Goal: Task Accomplishment & Management: Complete application form

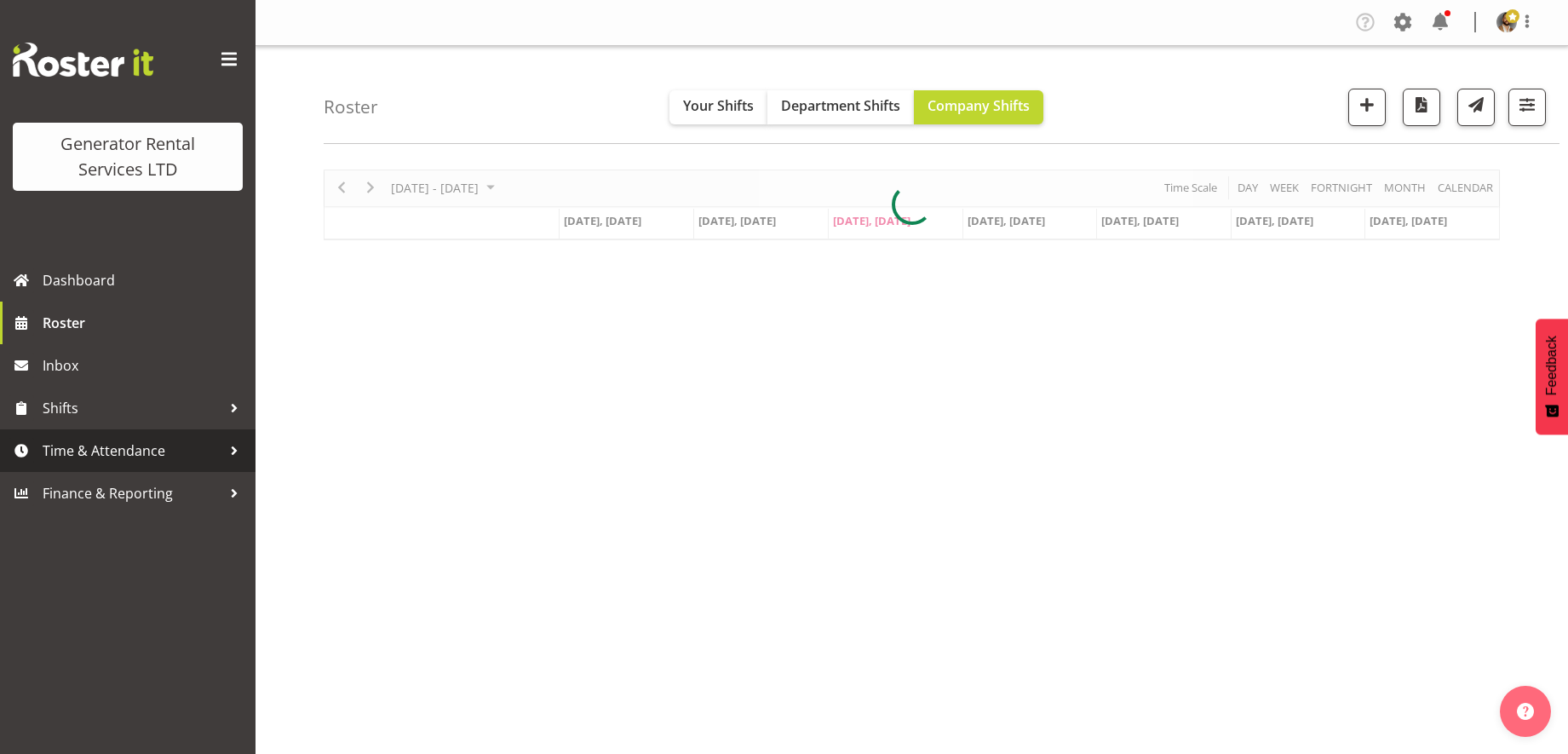
click at [212, 448] on span "Time & Attendance" at bounding box center [132, 450] width 179 height 26
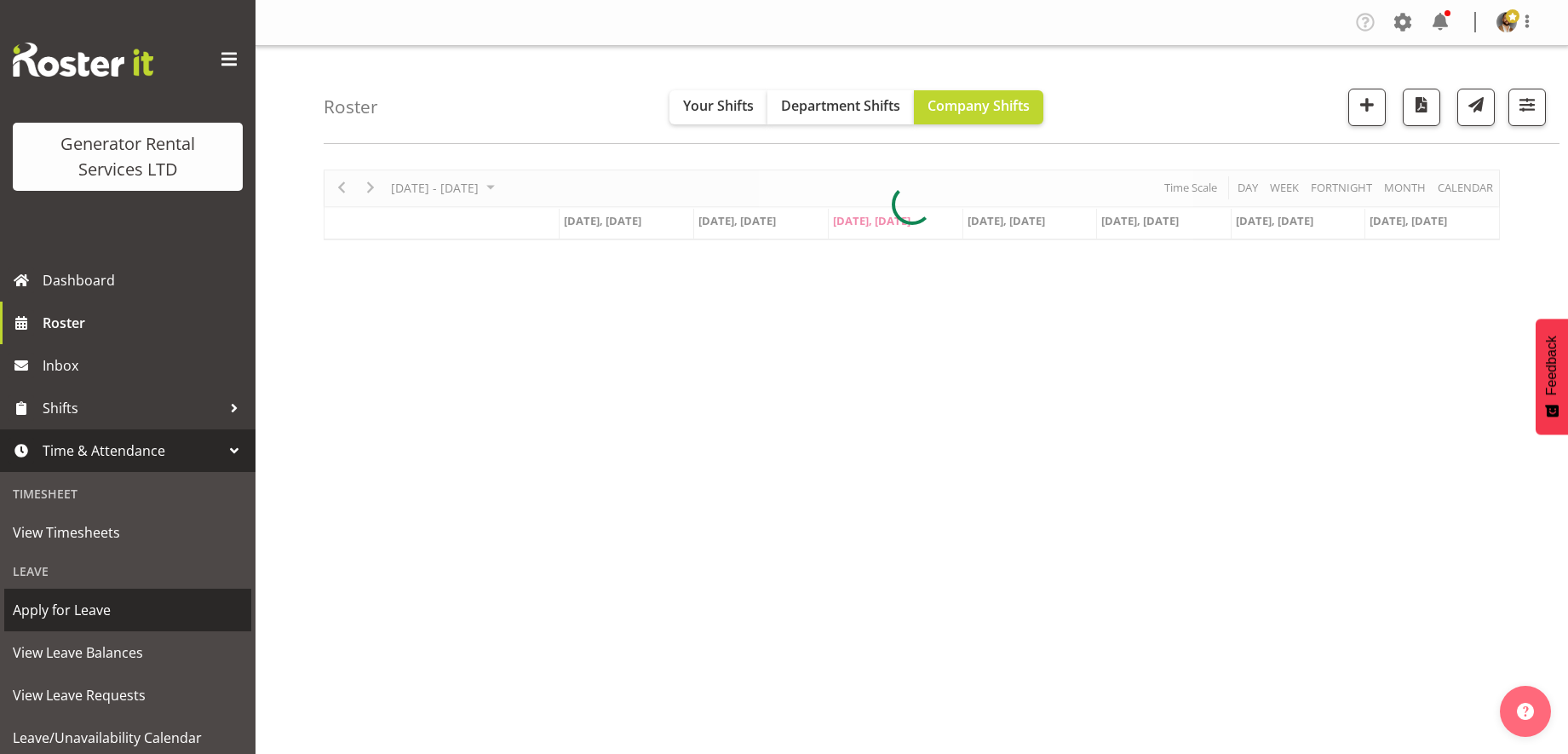
scroll to position [107, 0]
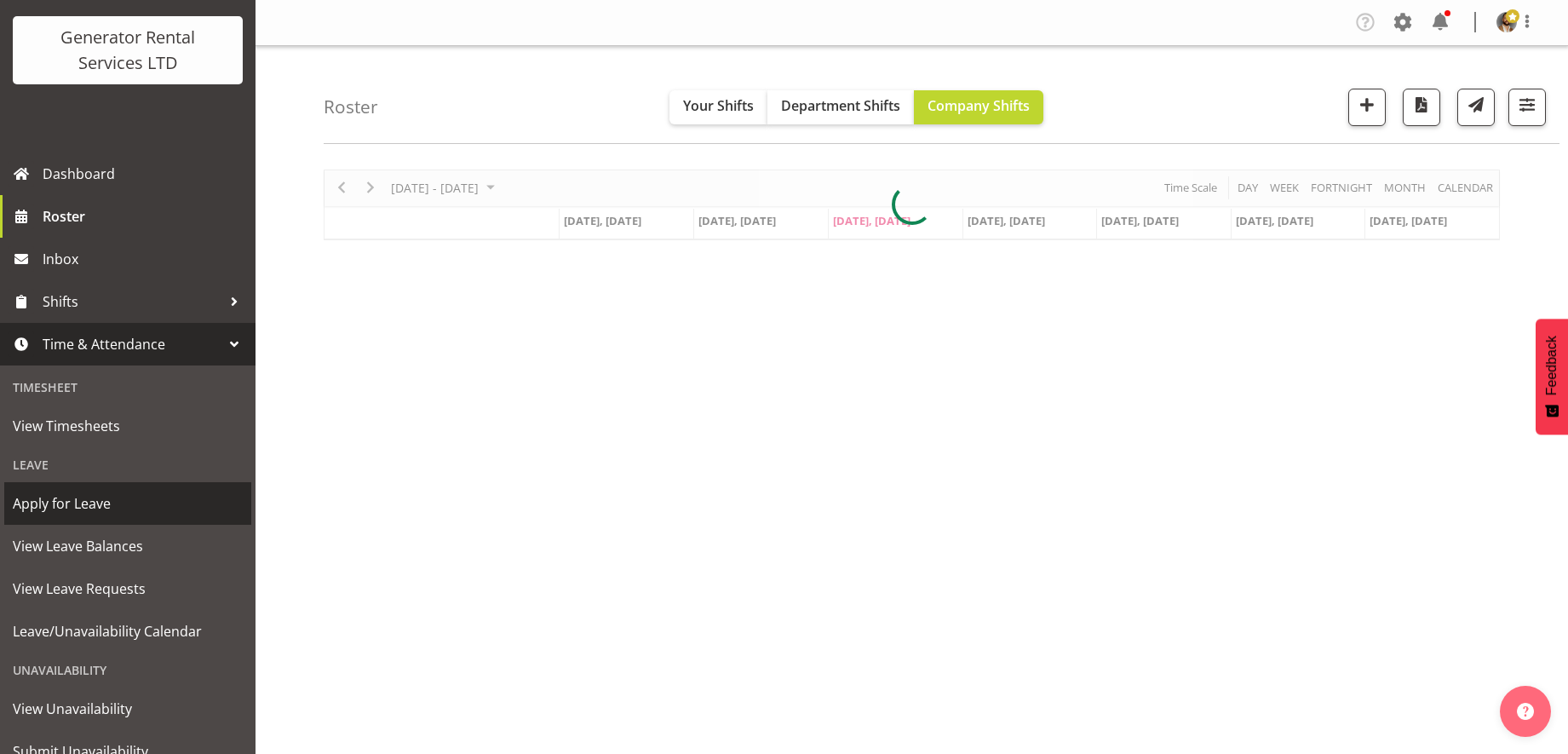
click at [109, 505] on span "Apply for Leave" at bounding box center [127, 503] width 230 height 26
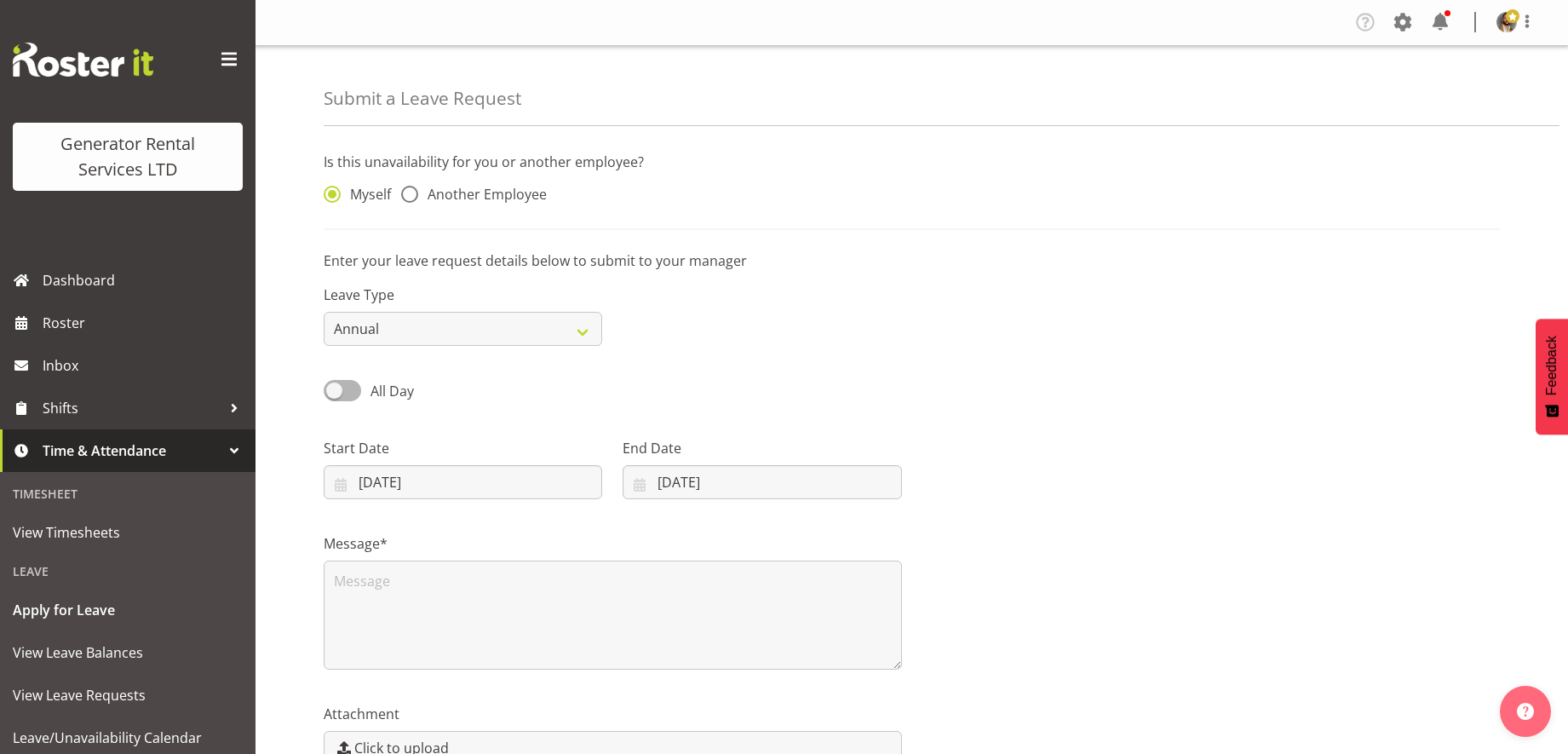
select select "8"
select select "2025"
click at [571, 488] on input "17/09/2025" at bounding box center [463, 483] width 278 height 34
click at [578, 531] on link at bounding box center [569, 532] width 40 height 34
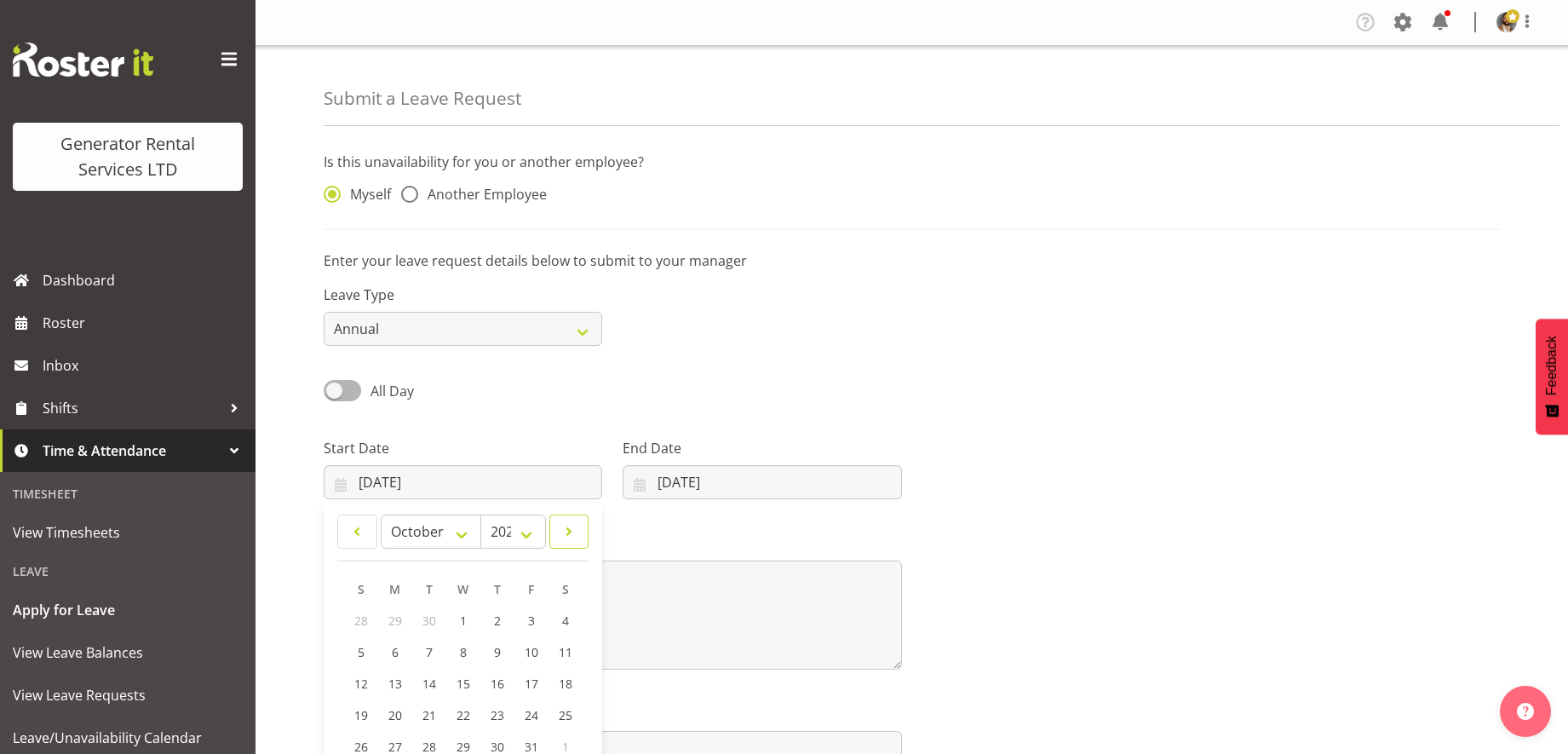
select select "10"
click at [387, 652] on link "3" at bounding box center [396, 652] width 34 height 31
type input "03/11/2025"
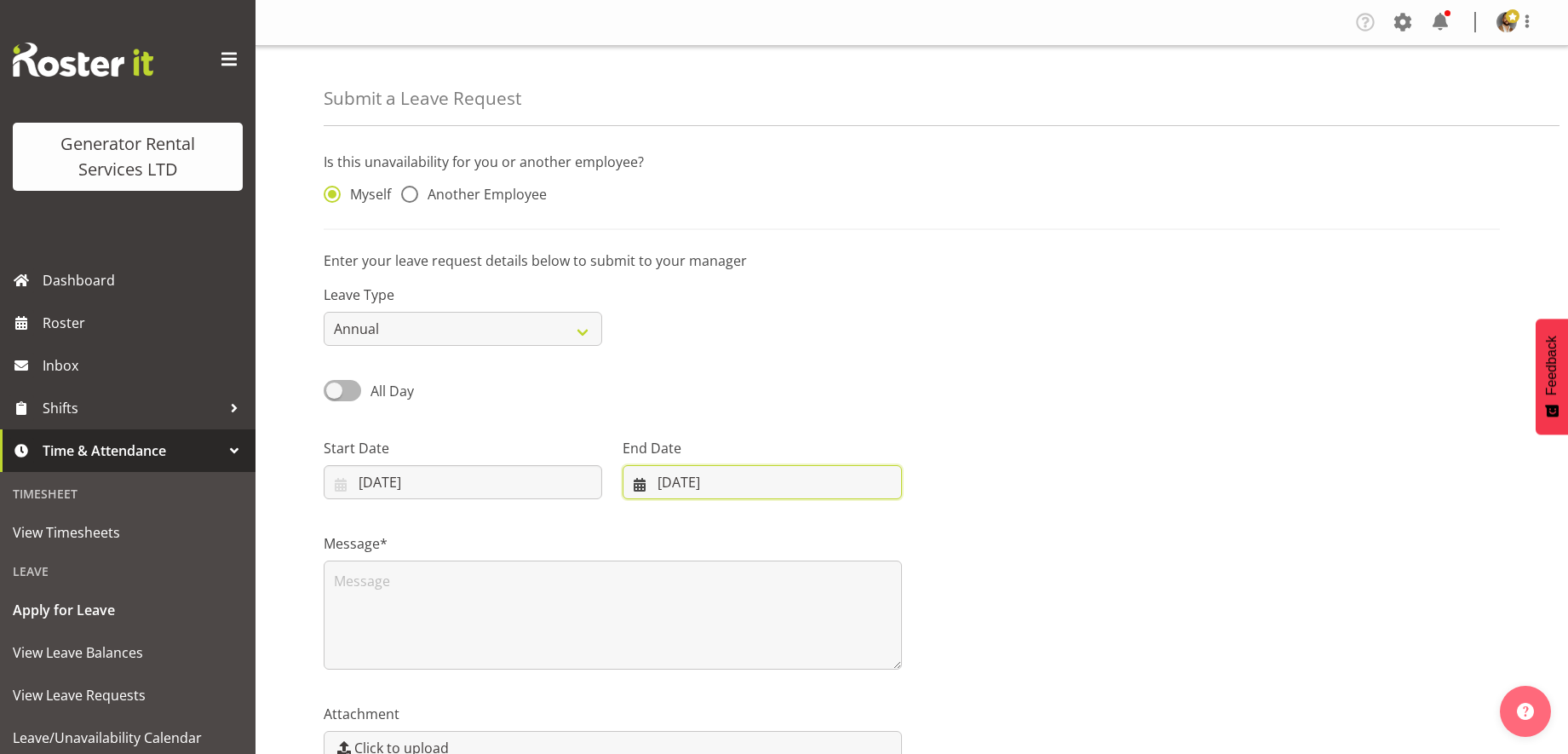
click at [769, 488] on input "17/09/2025" at bounding box center [762, 483] width 278 height 34
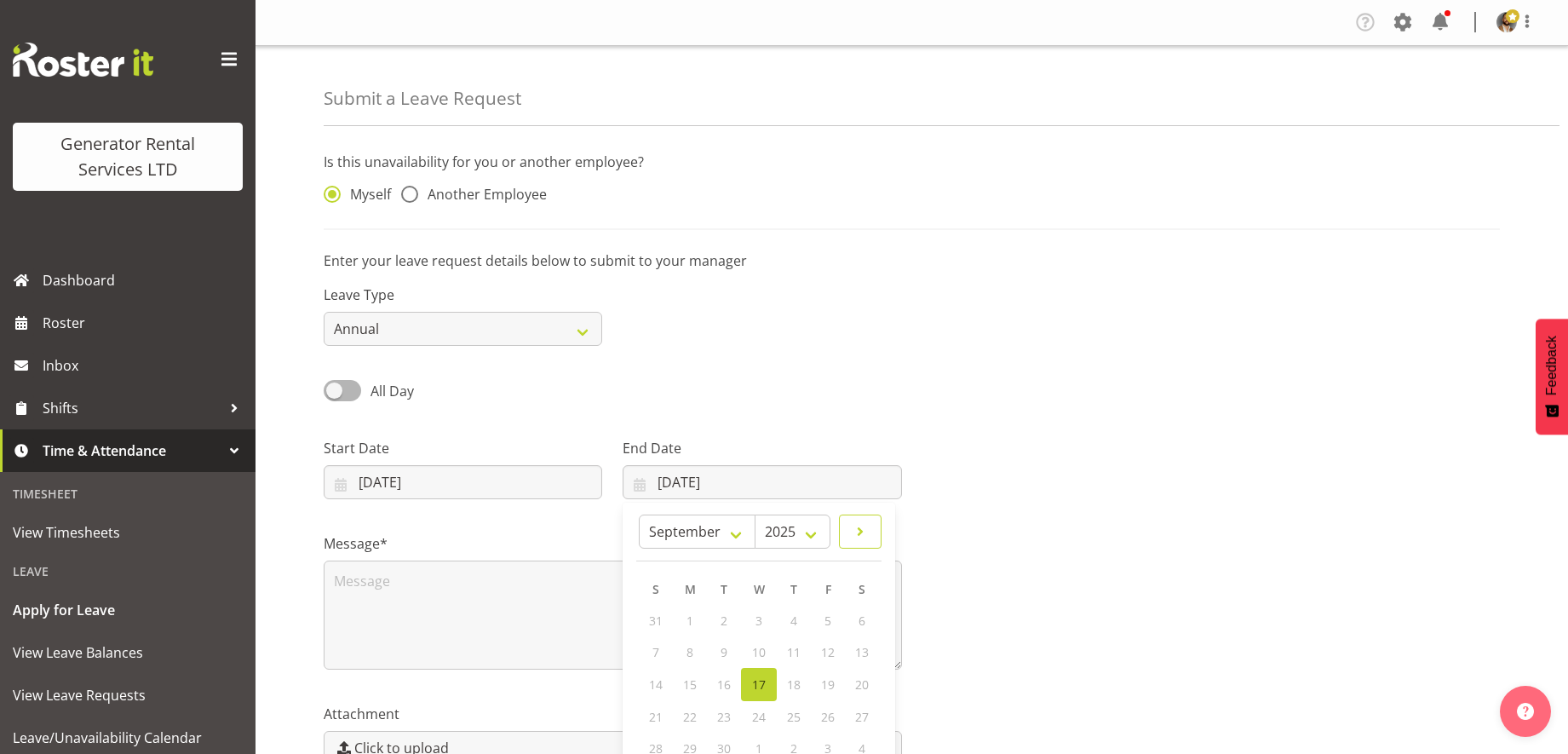
click at [850, 537] on span at bounding box center [860, 532] width 21 height 21
select select "10"
click at [731, 652] on link "4" at bounding box center [725, 652] width 34 height 31
type input "04/11/2025"
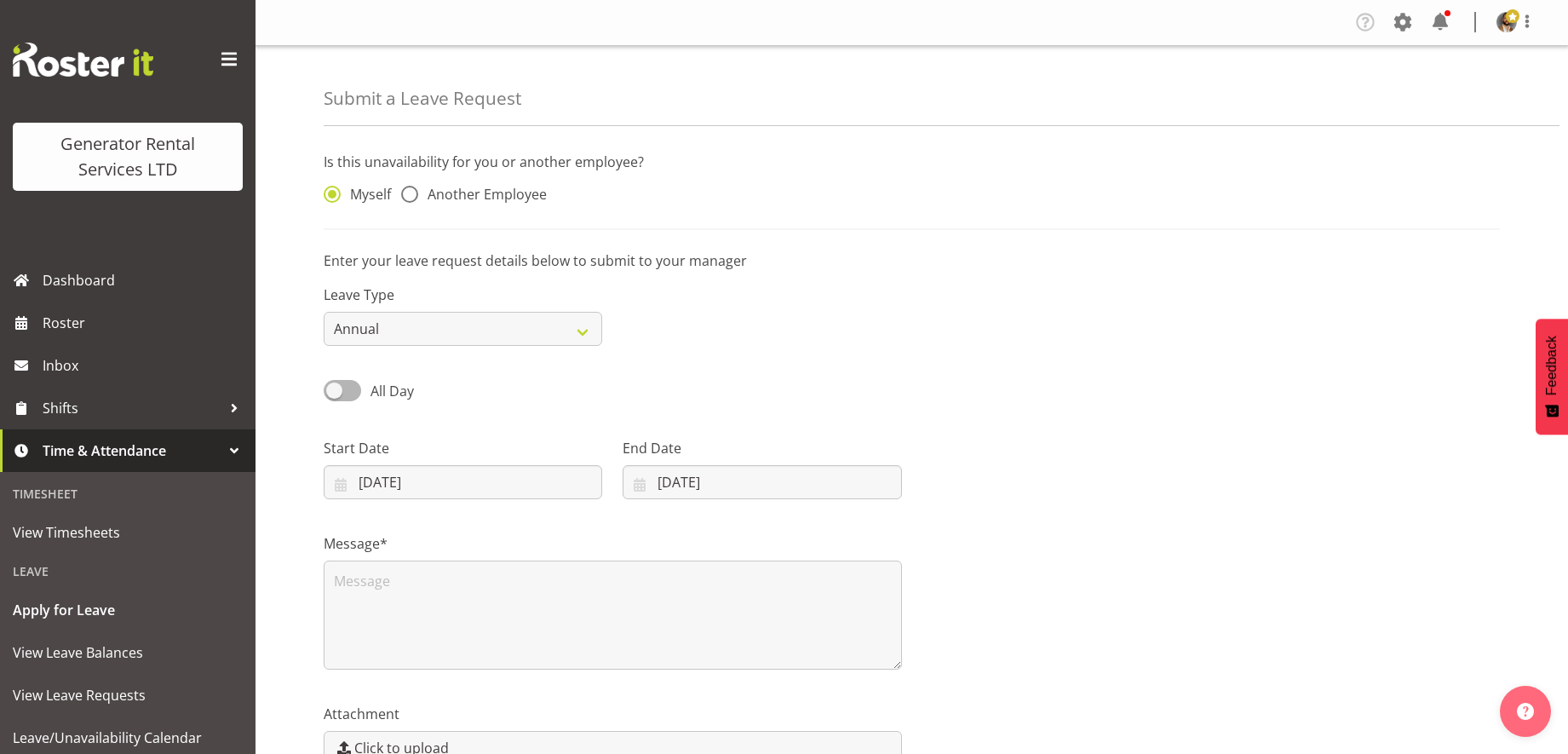
click at [1038, 599] on div "Message*" at bounding box center [911, 595] width 1197 height 170
click at [339, 398] on span at bounding box center [343, 391] width 38 height 21
click at [335, 397] on input "All Day" at bounding box center [329, 390] width 11 height 11
checkbox input "true"
type input "17/09/2025"
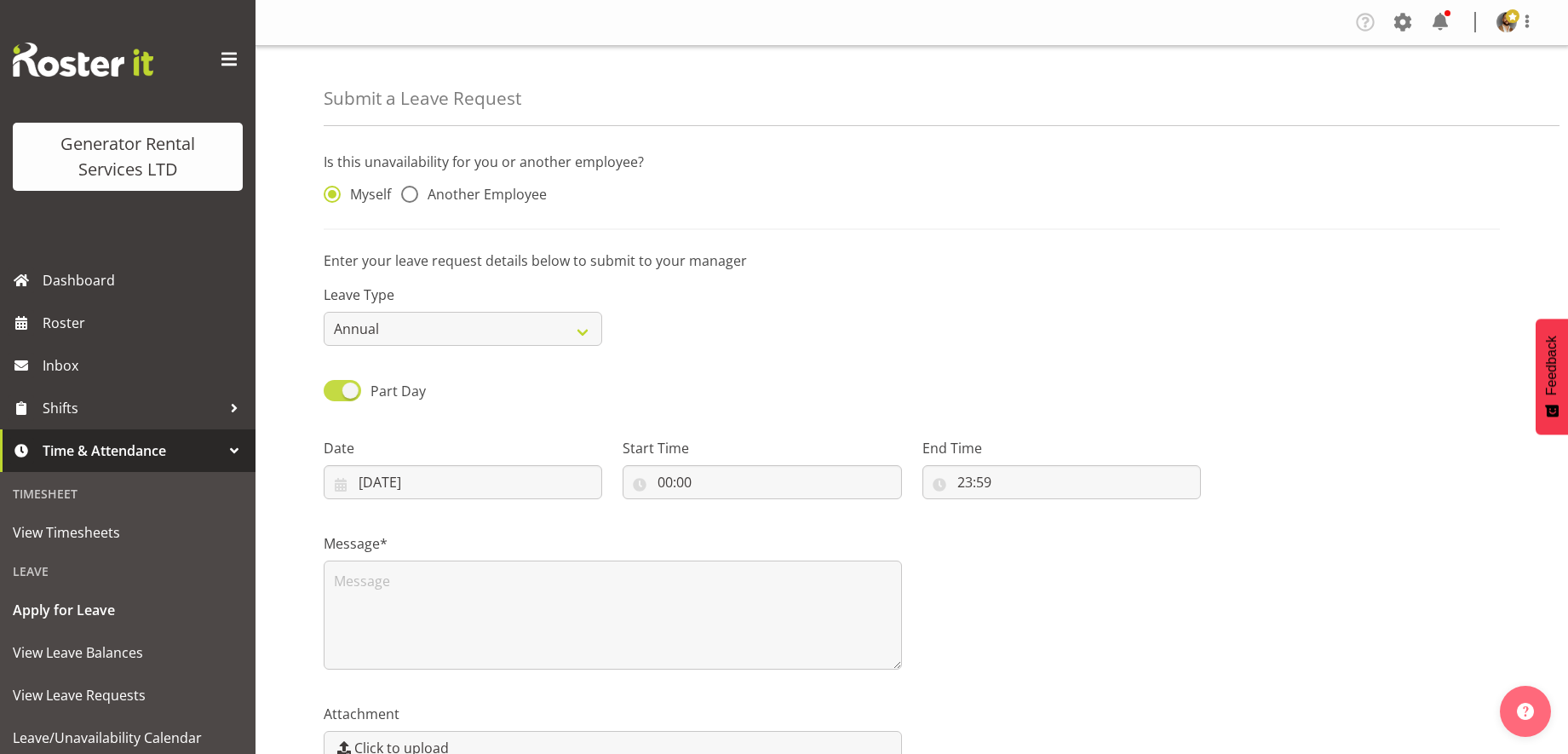
click at [339, 398] on span at bounding box center [343, 391] width 38 height 21
click at [335, 397] on input "Part Day" at bounding box center [329, 390] width 11 height 11
checkbox input "false"
type input "03/11/2025"
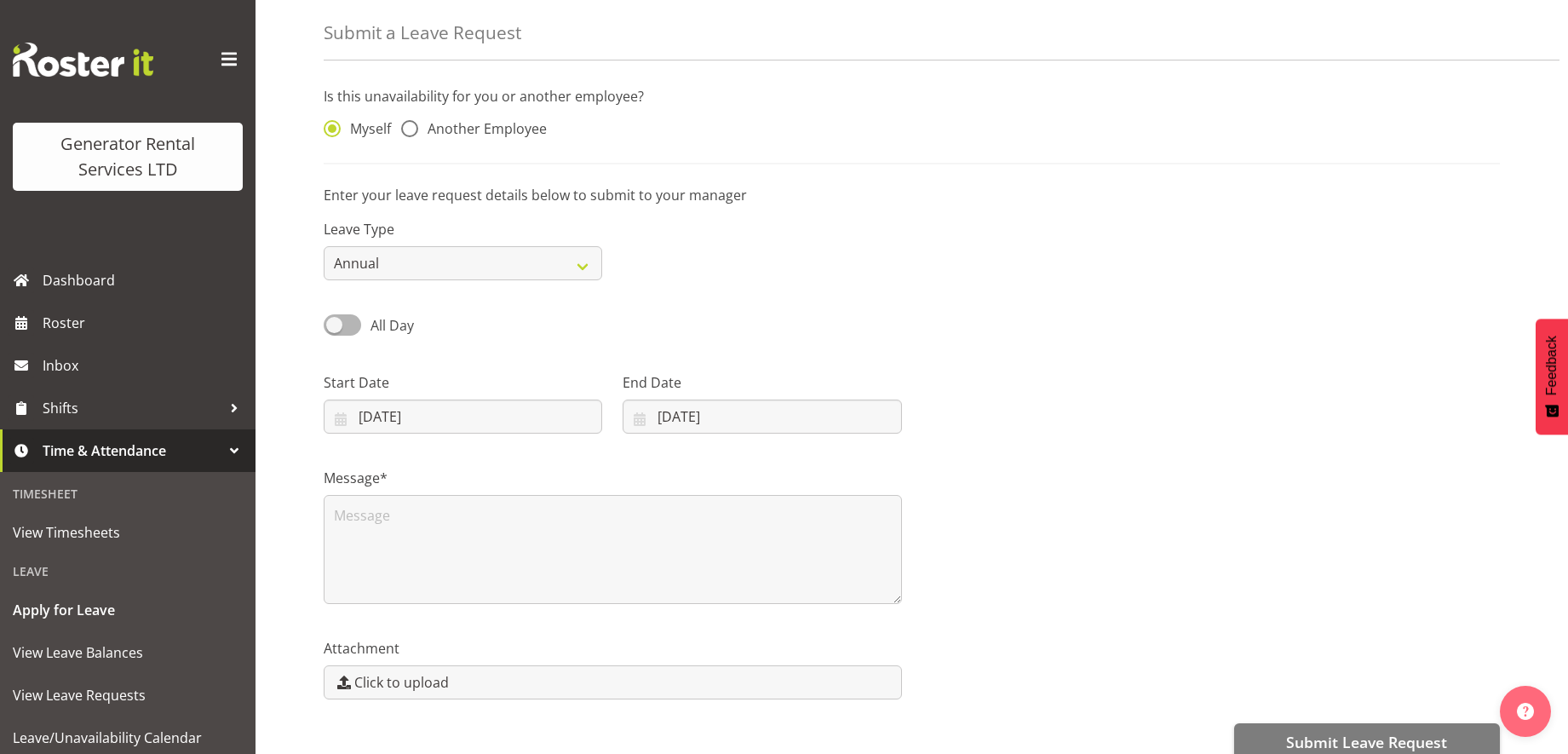
scroll to position [101, 0]
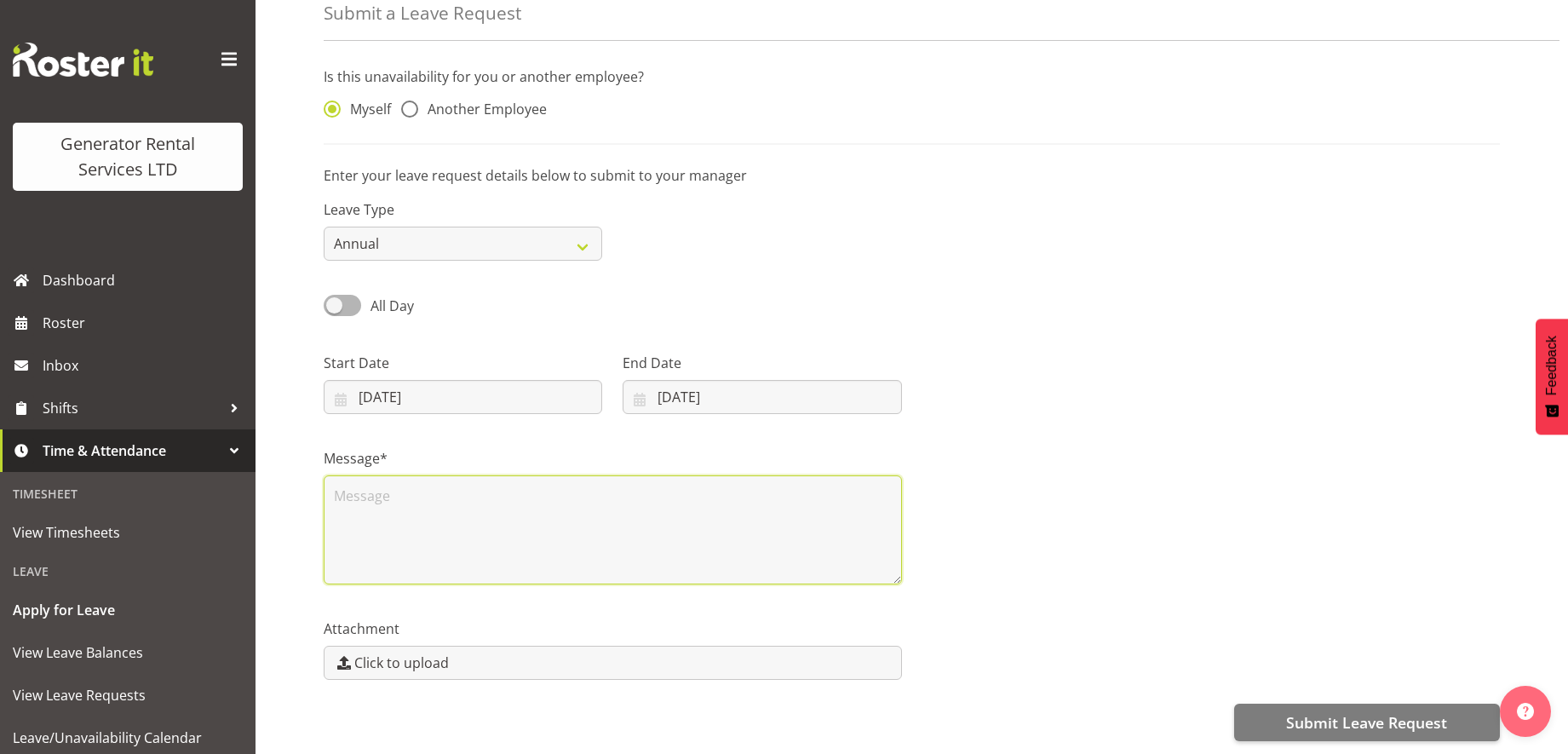
click at [430, 528] on textarea at bounding box center [613, 530] width 578 height 109
type textarea "Annual Leave Request - 2 days"
click at [1192, 353] on div at bounding box center [1211, 376] width 599 height 96
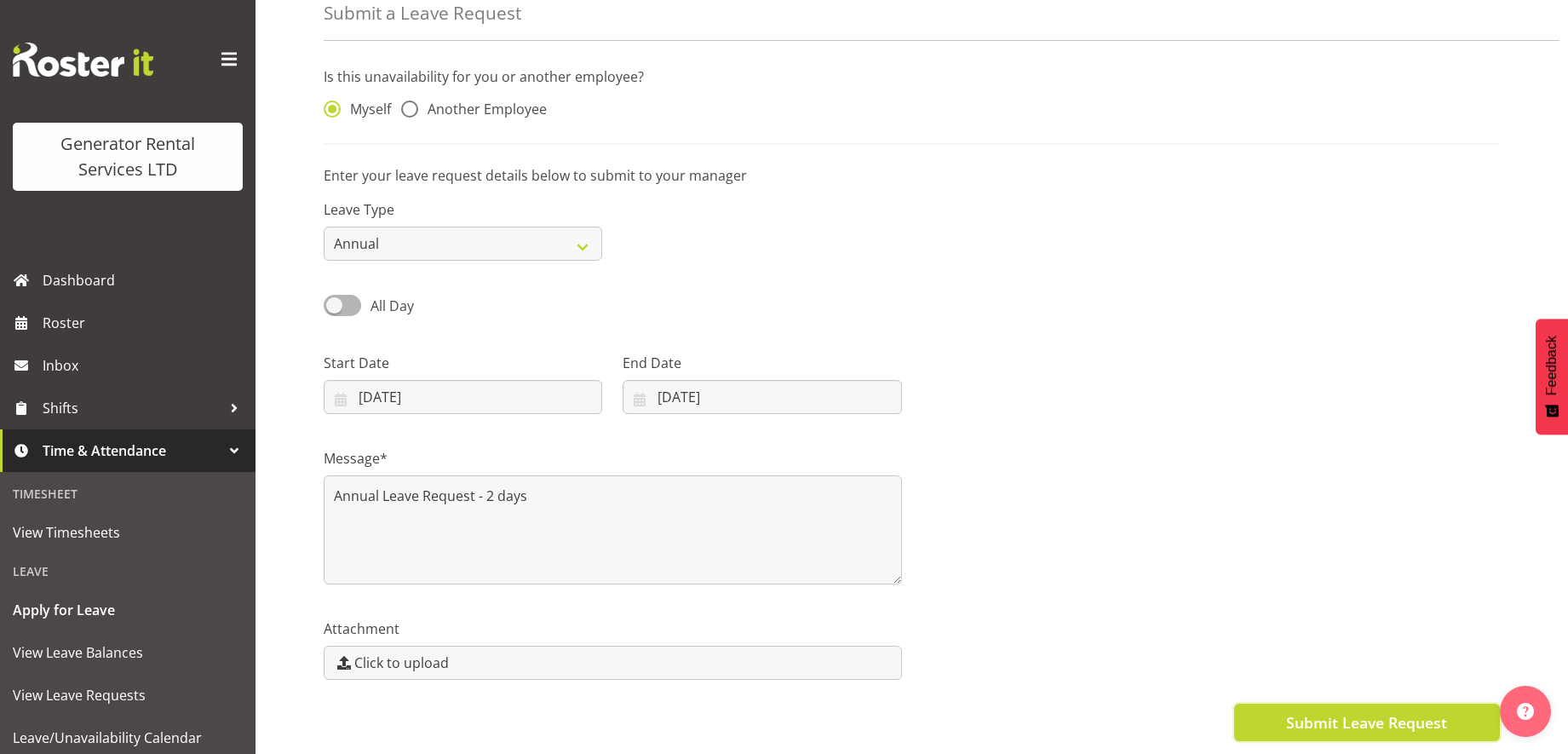
click at [1404, 712] on span "Submit Leave Request" at bounding box center [1367, 723] width 161 height 22
